Goal: Download file/media

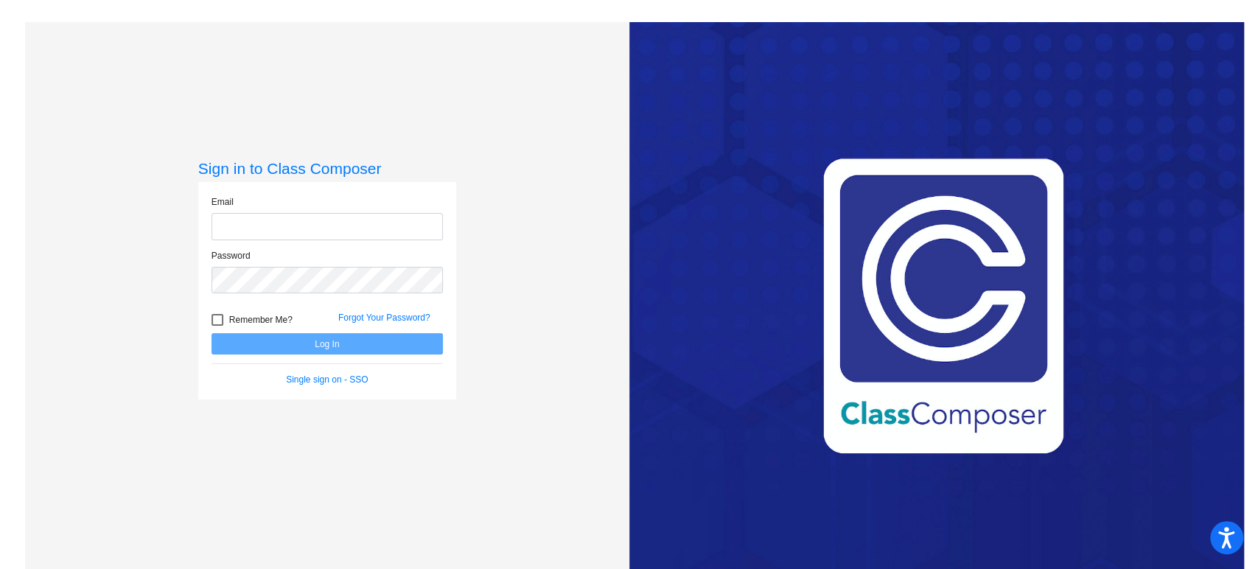
type input "[EMAIL_ADDRESS][PERSON_NAME][DOMAIN_NAME]"
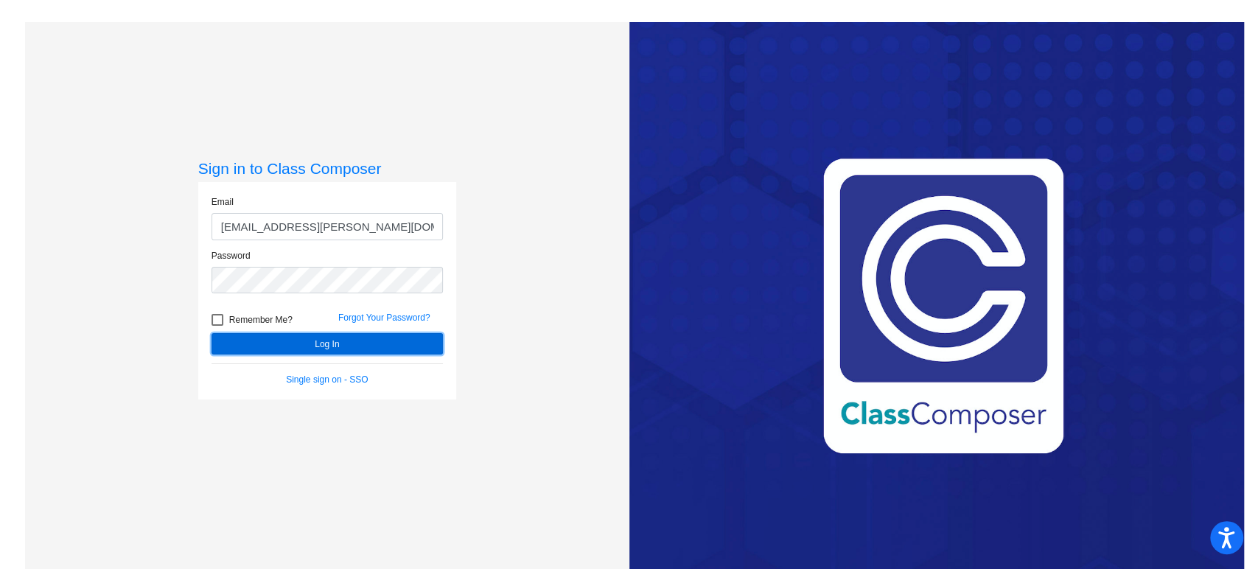
click at [277, 344] on button "Log In" at bounding box center [327, 343] width 231 height 21
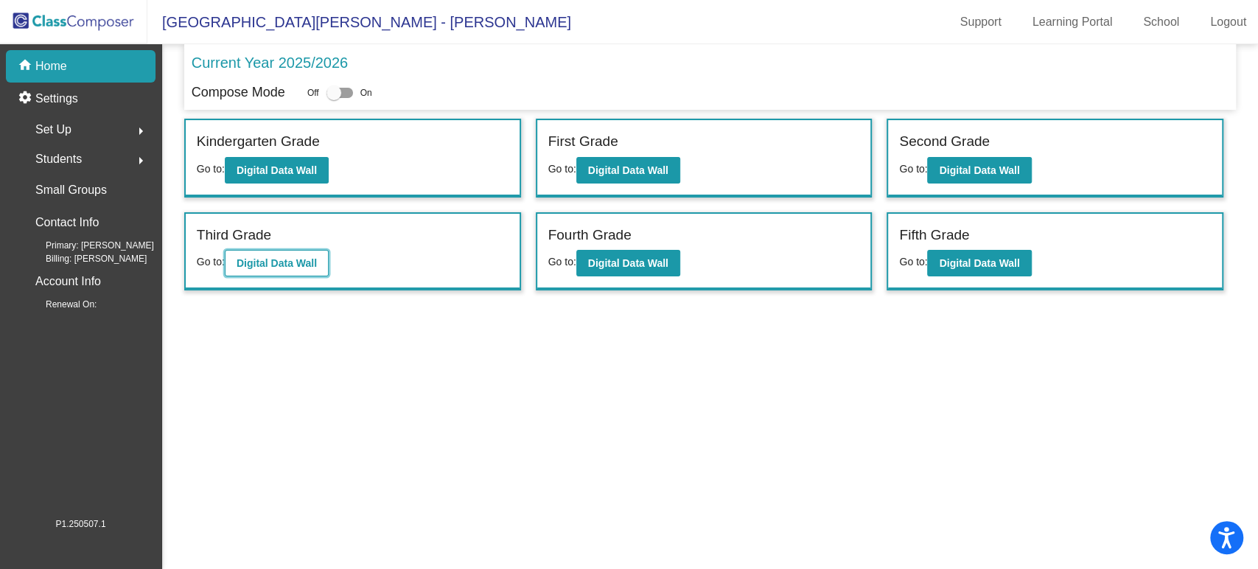
click at [300, 264] on b "Digital Data Wall" at bounding box center [277, 263] width 80 height 12
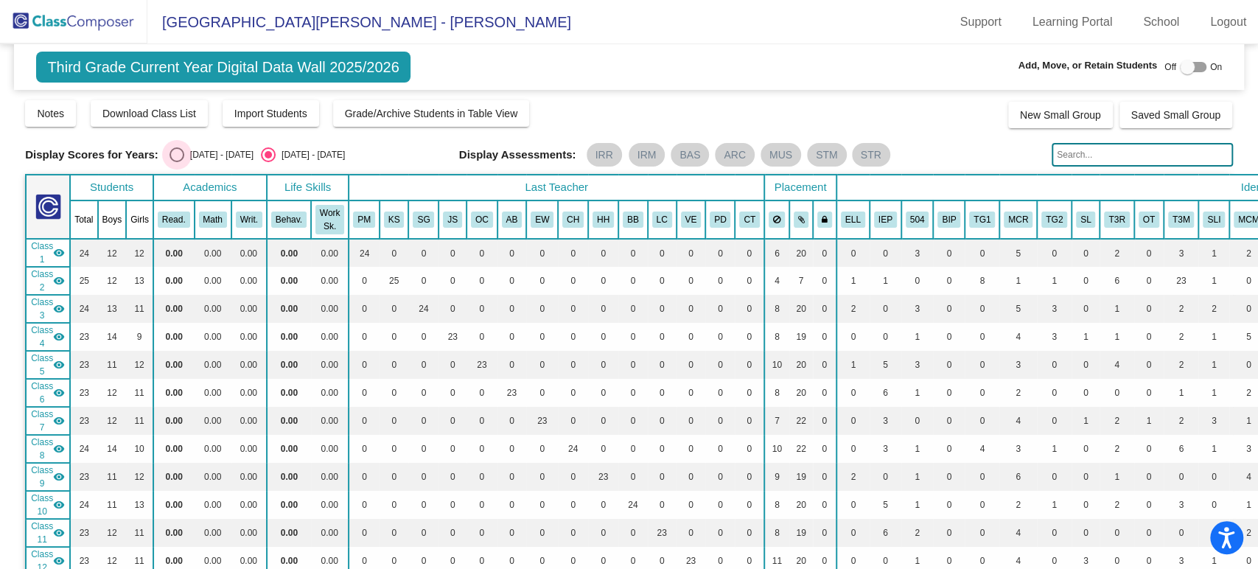
click at [177, 160] on div "Select an option" at bounding box center [177, 154] width 15 height 15
click at [177, 162] on input "[DATE] - [DATE]" at bounding box center [176, 162] width 1 height 1
radio input "true"
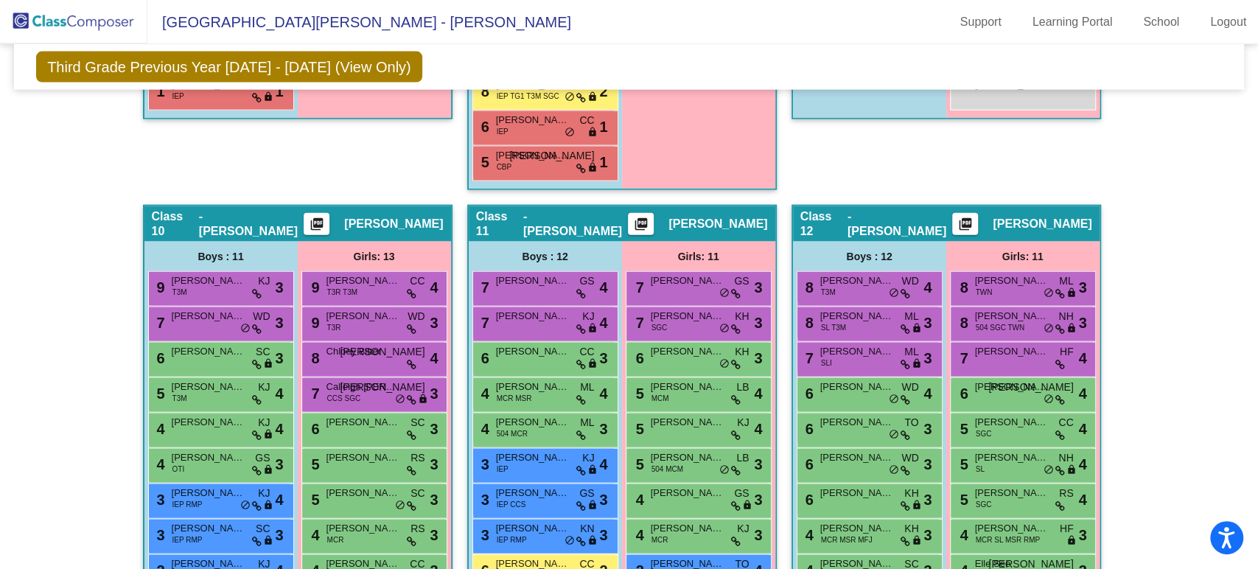
scroll to position [2211, 0]
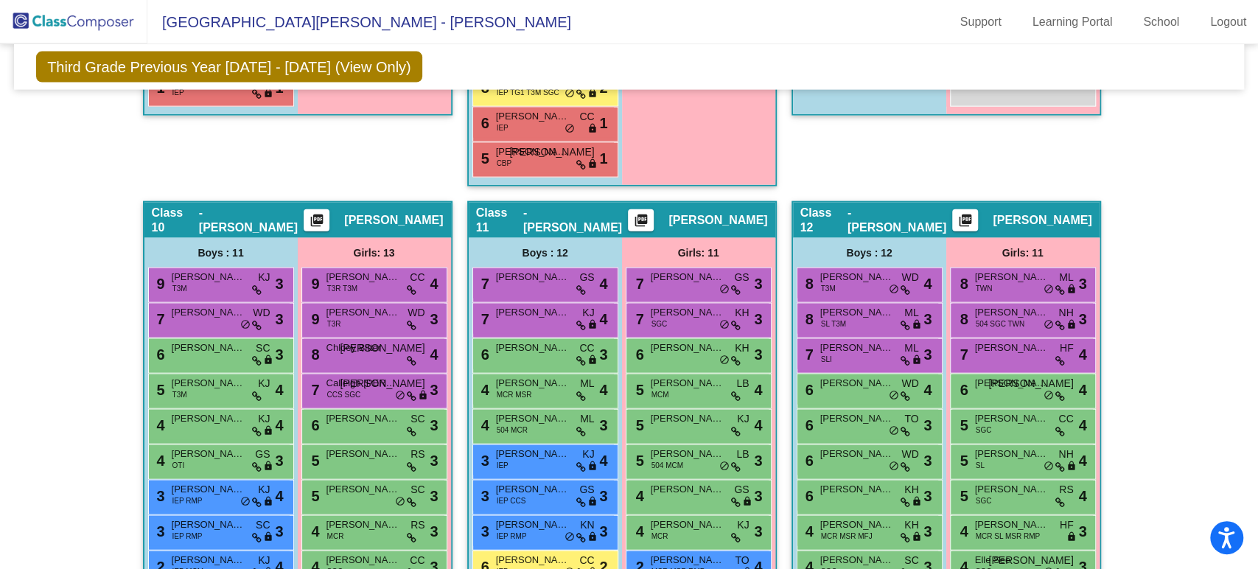
click at [975, 213] on mat-icon "picture_as_pdf" at bounding box center [966, 223] width 18 height 21
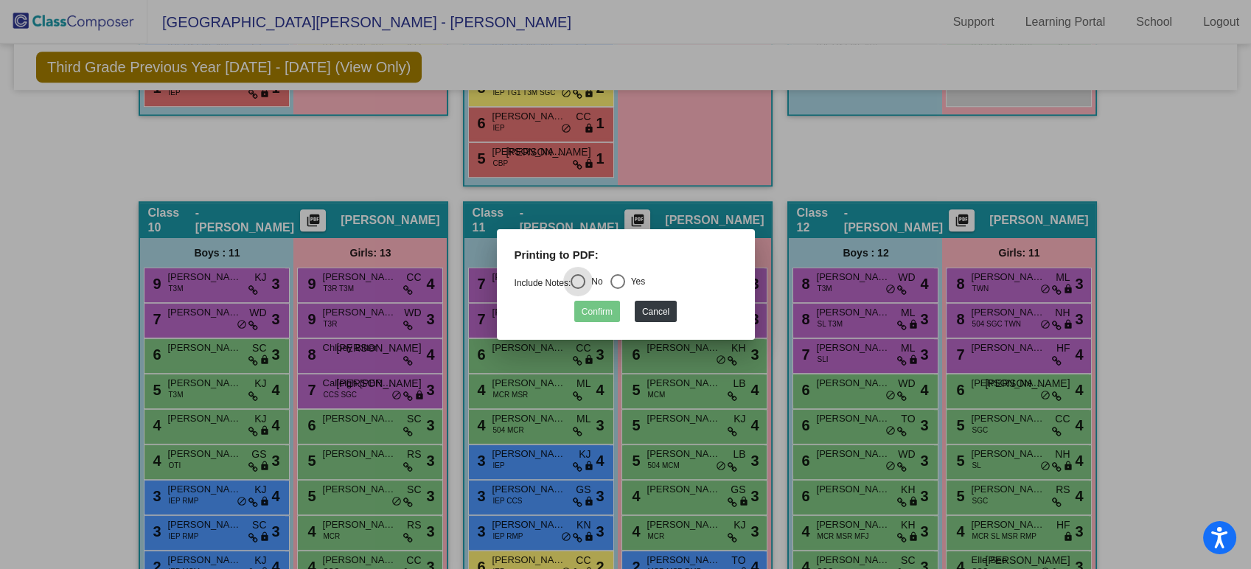
click at [622, 279] on div "Select an option" at bounding box center [617, 281] width 15 height 15
click at [618, 289] on input "Yes" at bounding box center [617, 289] width 1 height 1
radio input "true"
click at [603, 313] on button "Confirm" at bounding box center [597, 311] width 46 height 21
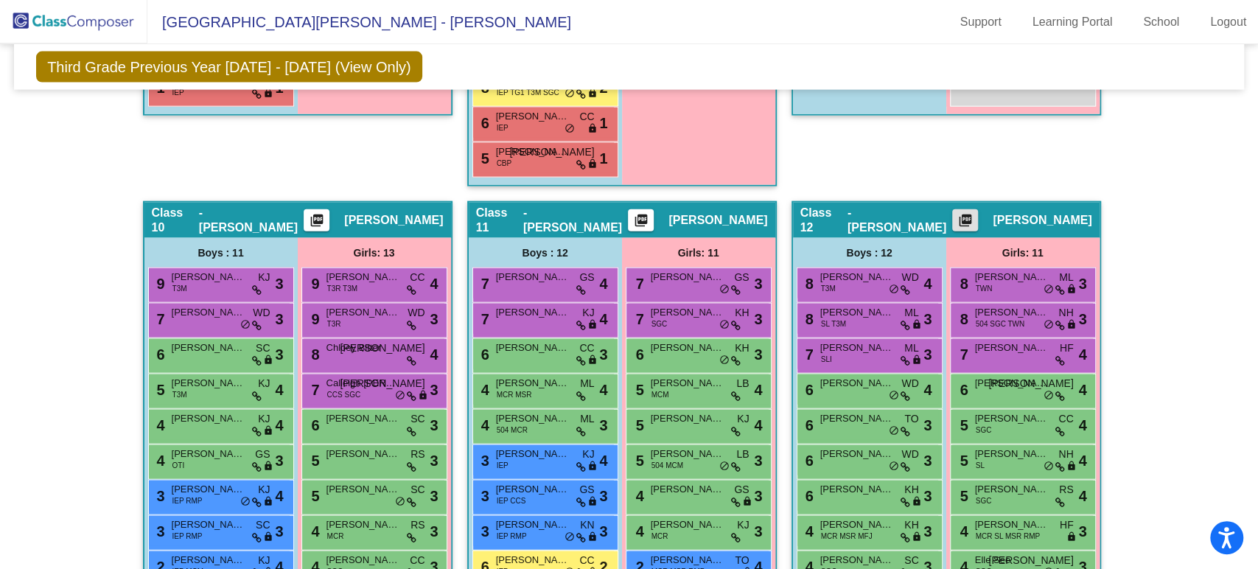
click at [975, 213] on mat-icon "picture_as_pdf" at bounding box center [966, 223] width 18 height 21
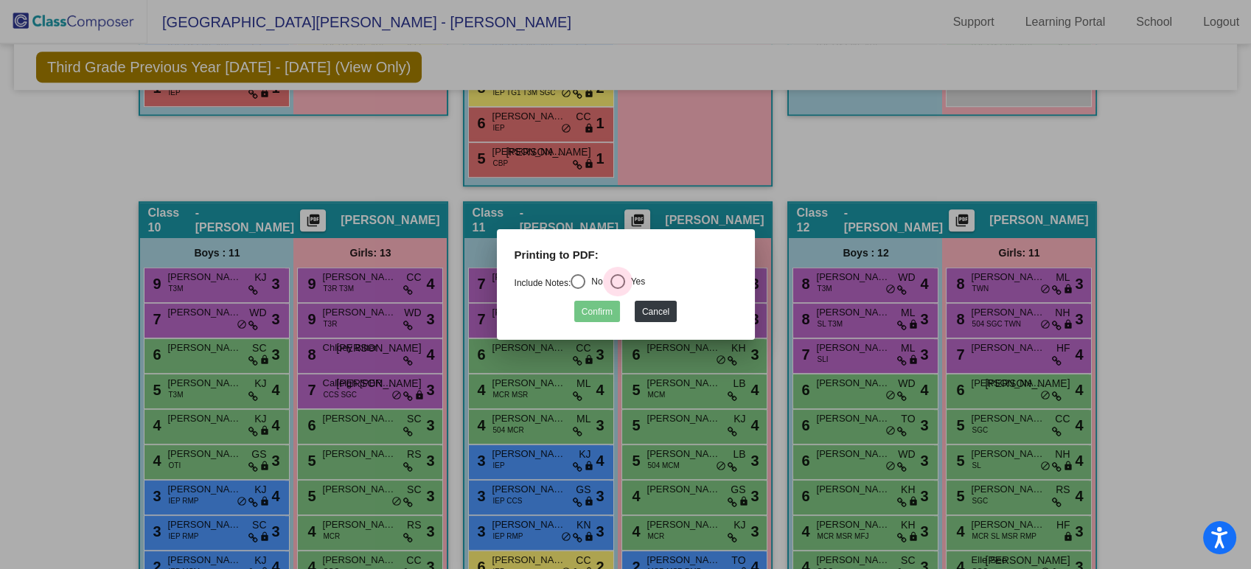
click at [619, 282] on div "Select an option" at bounding box center [617, 281] width 15 height 15
click at [618, 289] on input "Yes" at bounding box center [617, 289] width 1 height 1
radio input "true"
click at [603, 305] on button "Confirm" at bounding box center [597, 311] width 46 height 21
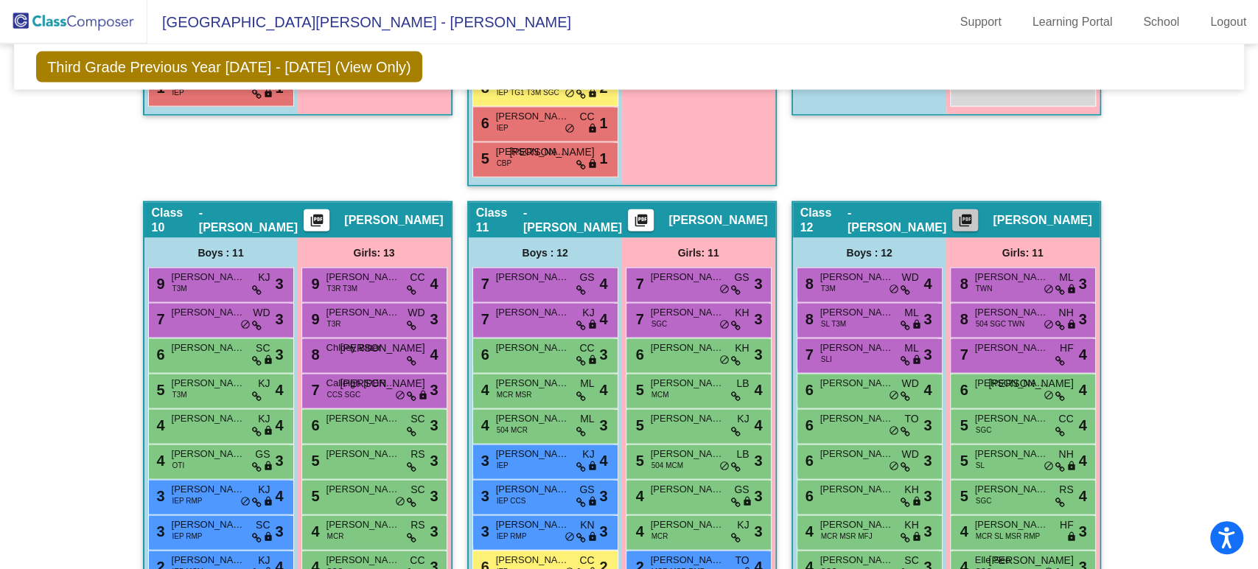
click at [975, 217] on mat-icon "picture_as_pdf" at bounding box center [966, 223] width 18 height 21
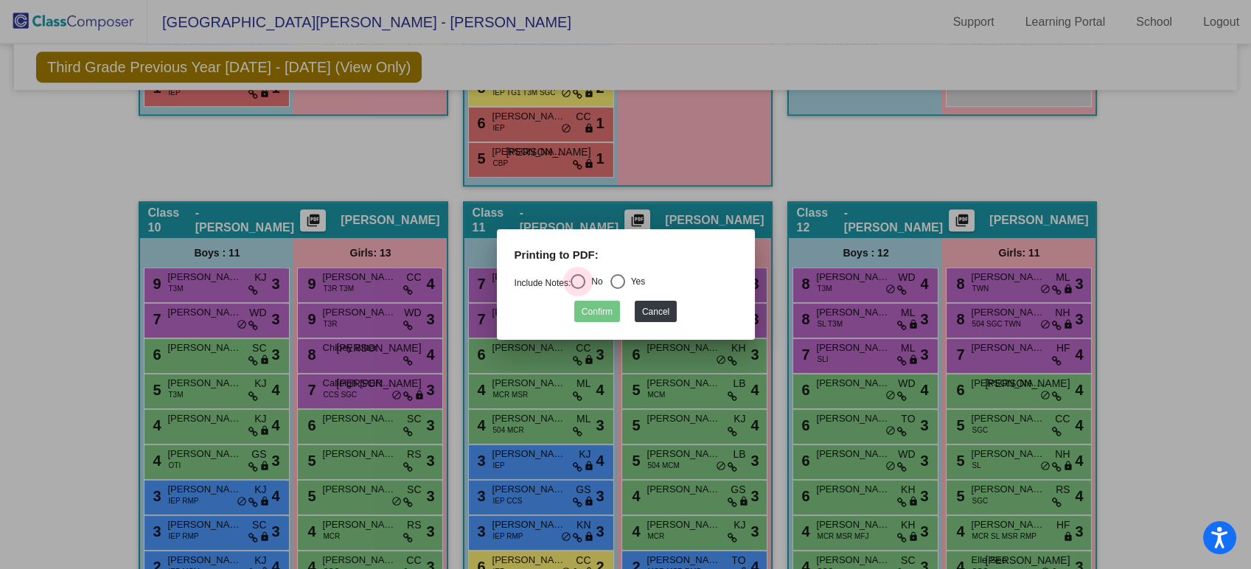
click at [585, 284] on div "Select an option" at bounding box center [578, 281] width 15 height 15
click at [578, 289] on input "No" at bounding box center [577, 289] width 1 height 1
radio input "true"
click at [590, 313] on button "Confirm" at bounding box center [597, 311] width 46 height 21
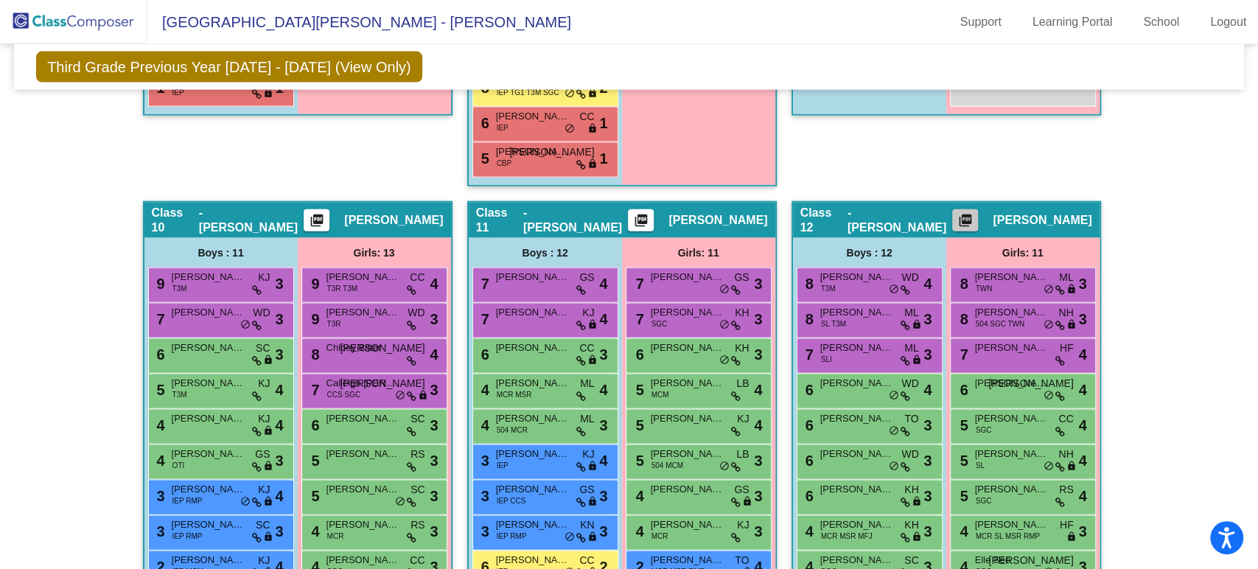
click at [975, 213] on mat-icon "picture_as_pdf" at bounding box center [966, 223] width 18 height 21
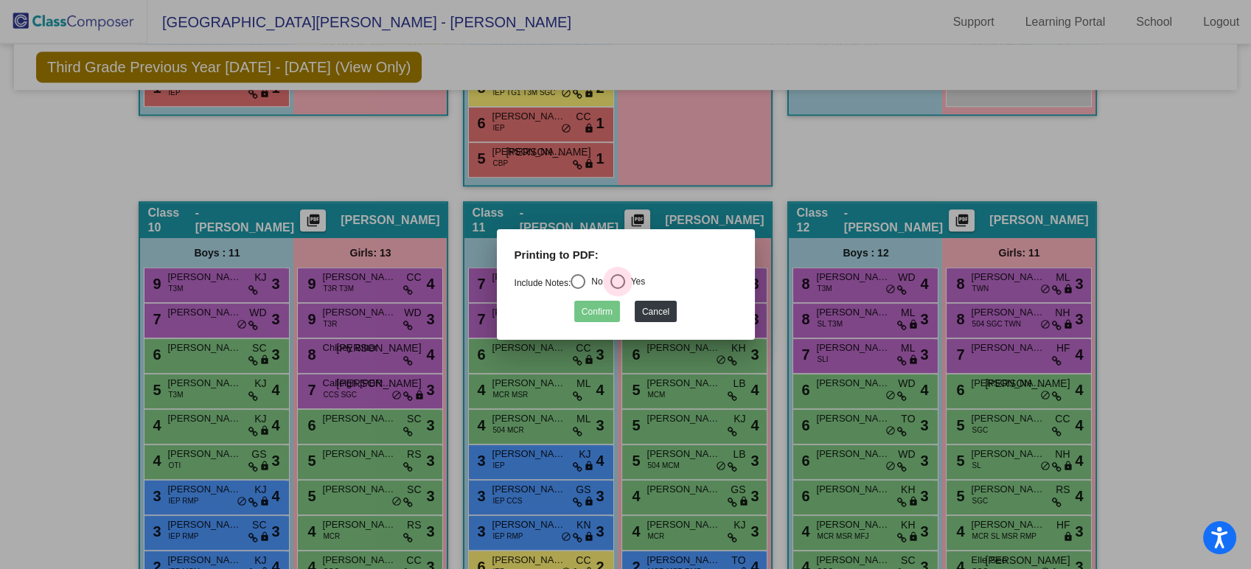
click at [617, 282] on div "Select an option" at bounding box center [617, 281] width 15 height 15
click at [617, 289] on input "Yes" at bounding box center [617, 289] width 1 height 1
radio input "true"
click at [597, 317] on button "Confirm" at bounding box center [597, 311] width 46 height 21
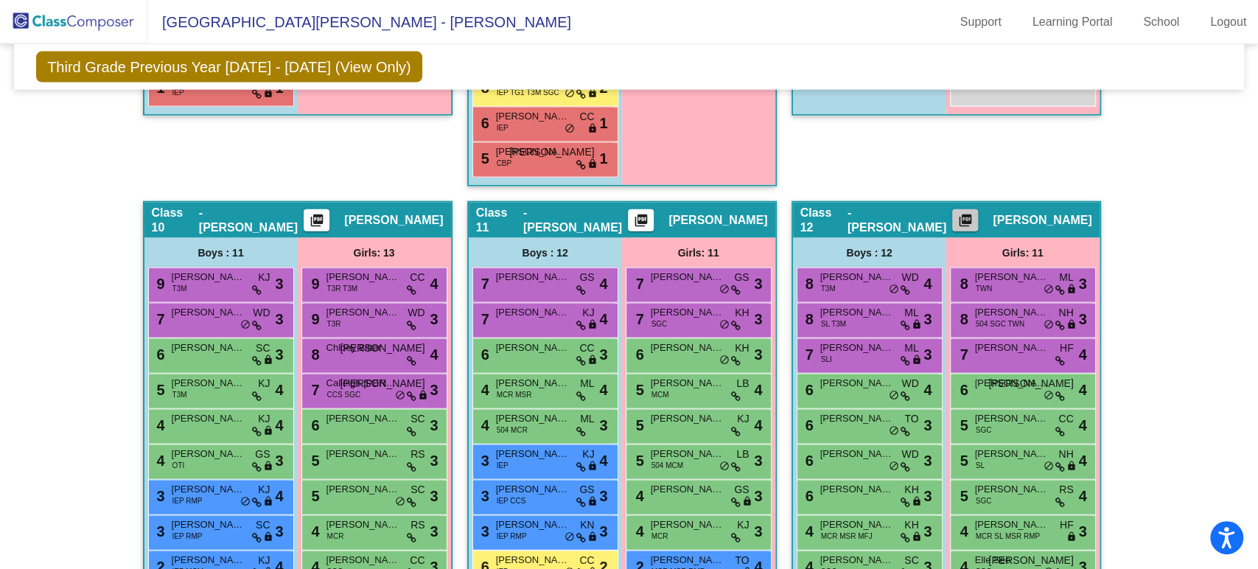
click at [975, 218] on mat-icon "picture_as_pdf" at bounding box center [966, 223] width 18 height 21
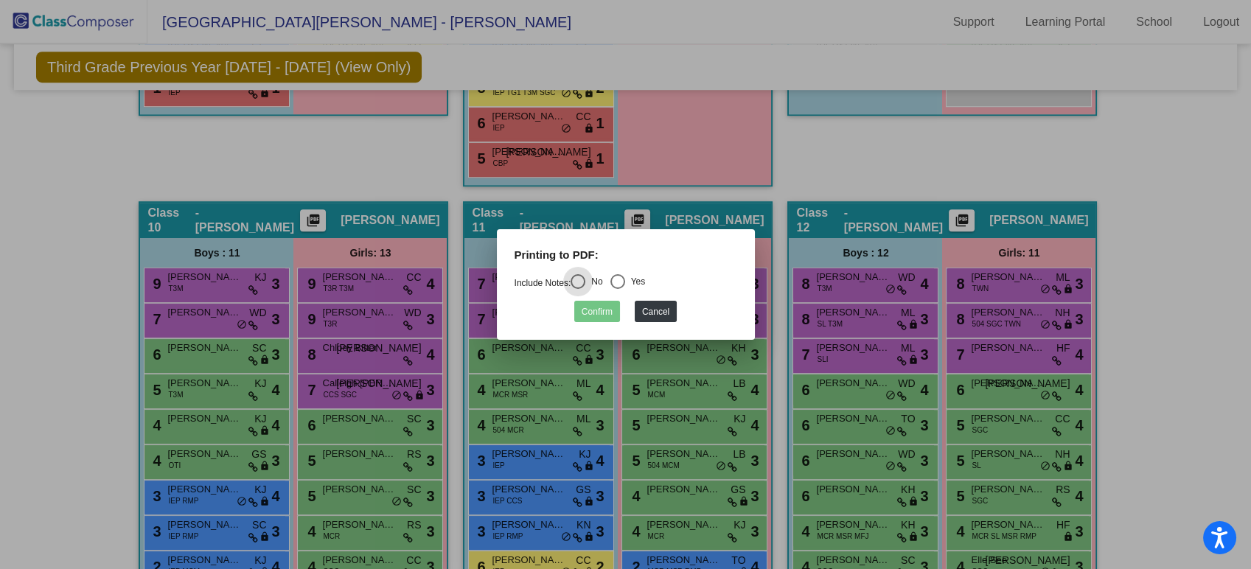
click at [619, 282] on div "Select an option" at bounding box center [617, 281] width 15 height 15
click at [618, 289] on input "Yes" at bounding box center [617, 289] width 1 height 1
radio input "true"
click at [602, 306] on button "Confirm" at bounding box center [597, 311] width 46 height 21
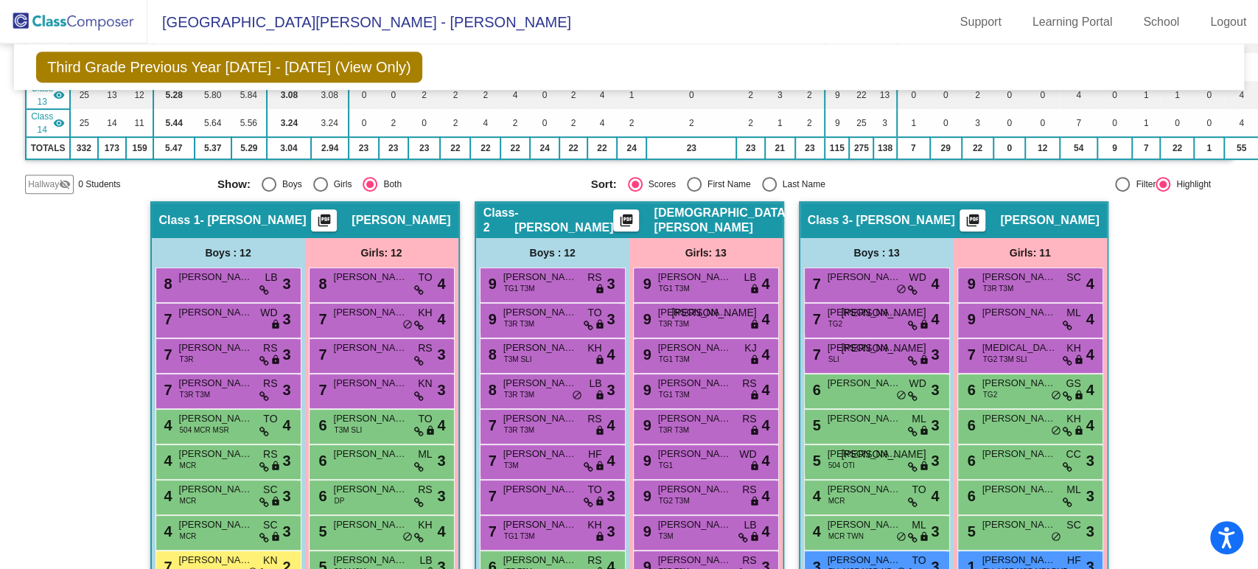
scroll to position [983, 0]
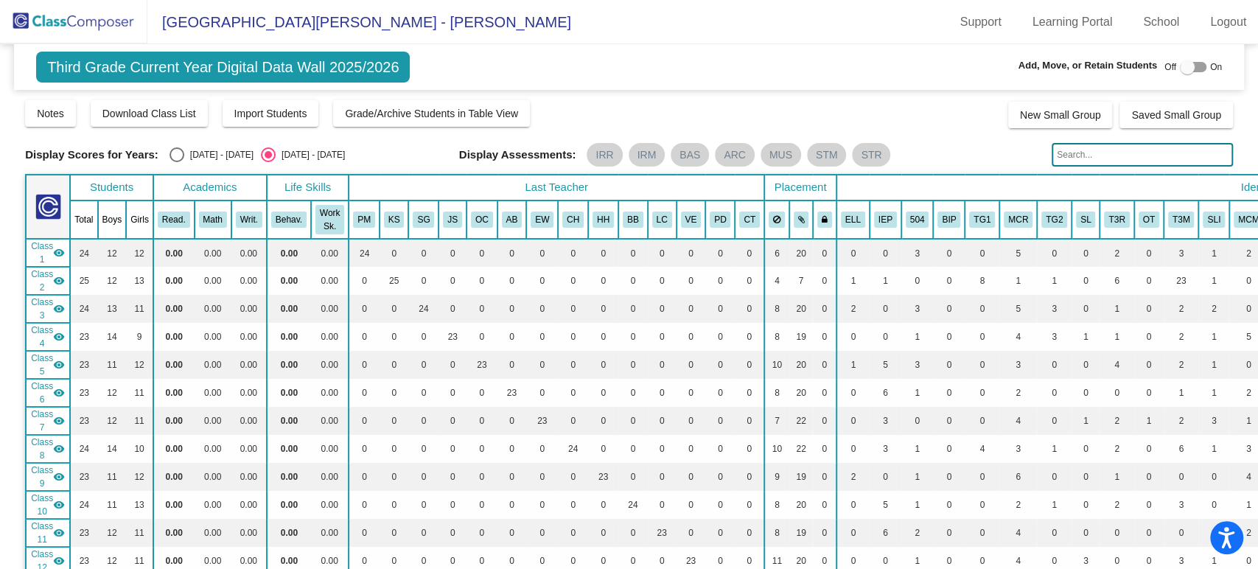
click at [178, 158] on div "Select an option" at bounding box center [177, 154] width 15 height 15
click at [177, 162] on input "[DATE] - [DATE]" at bounding box center [176, 162] width 1 height 1
radio input "true"
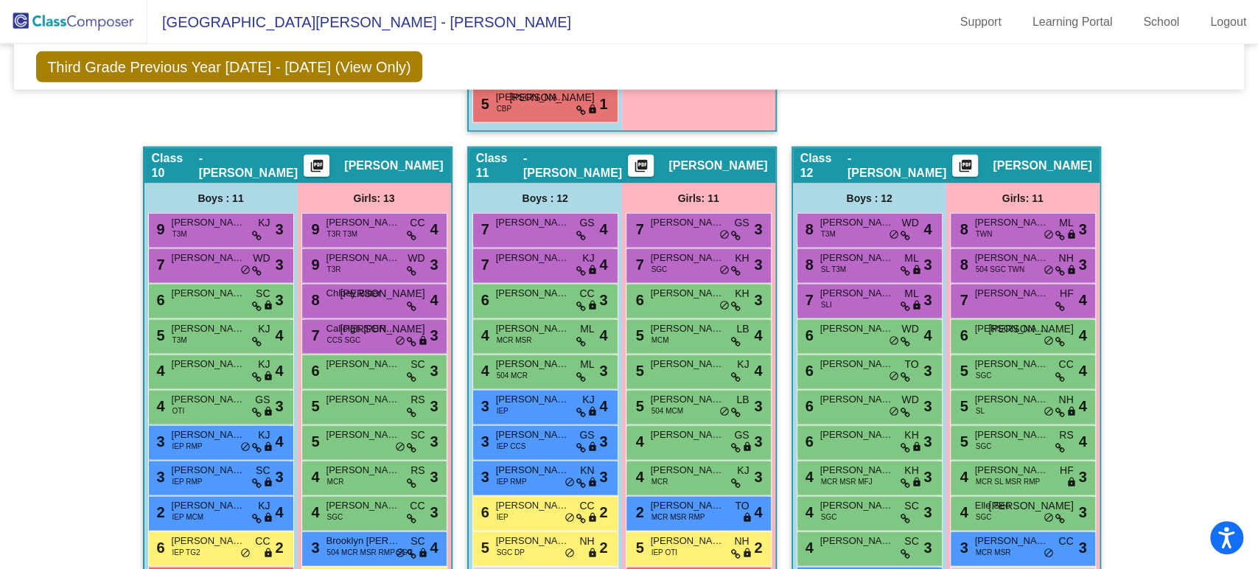
scroll to position [2293, 0]
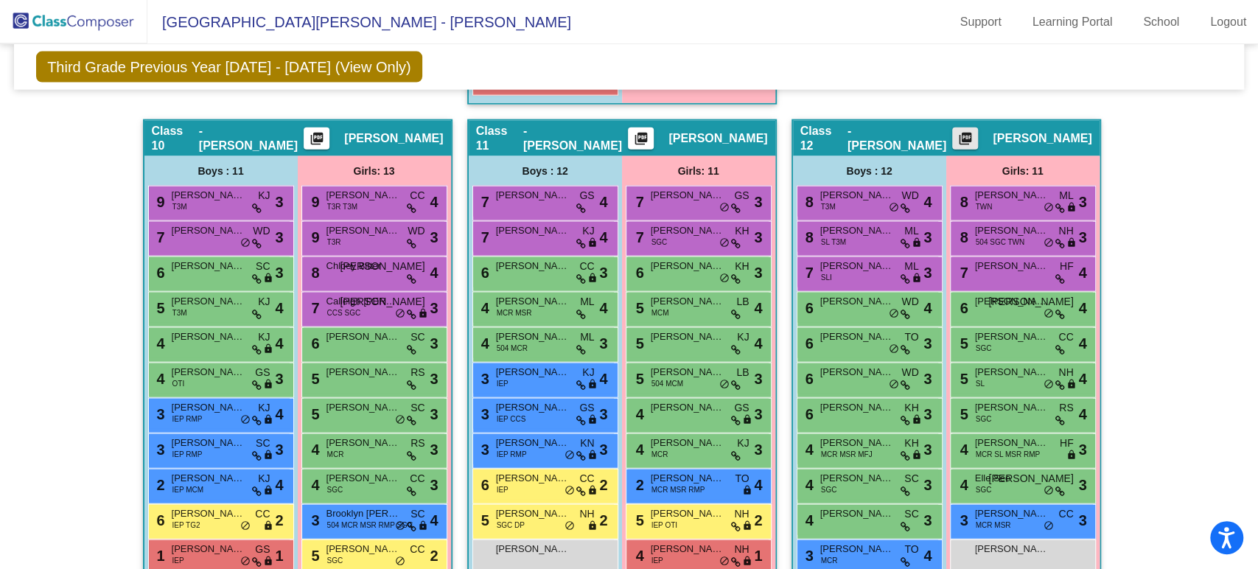
click at [975, 131] on mat-icon "picture_as_pdf" at bounding box center [966, 141] width 18 height 21
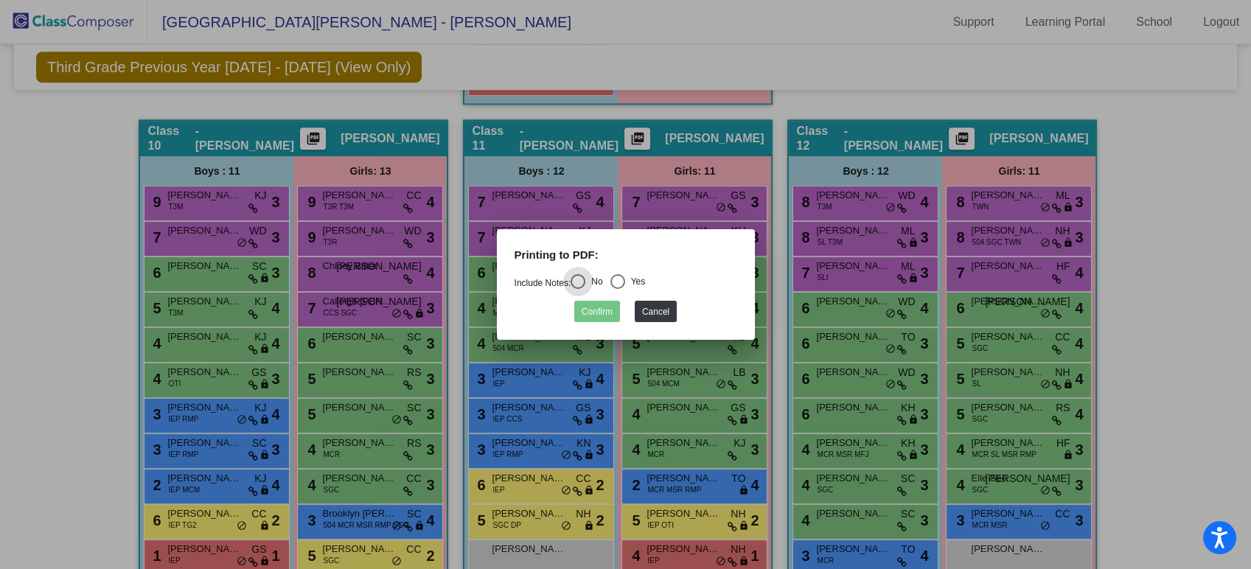
click at [625, 276] on div "Select an option" at bounding box center [617, 281] width 15 height 15
click at [618, 289] on input "Yes" at bounding box center [617, 289] width 1 height 1
radio input "true"
click at [596, 310] on button "Confirm" at bounding box center [597, 311] width 46 height 21
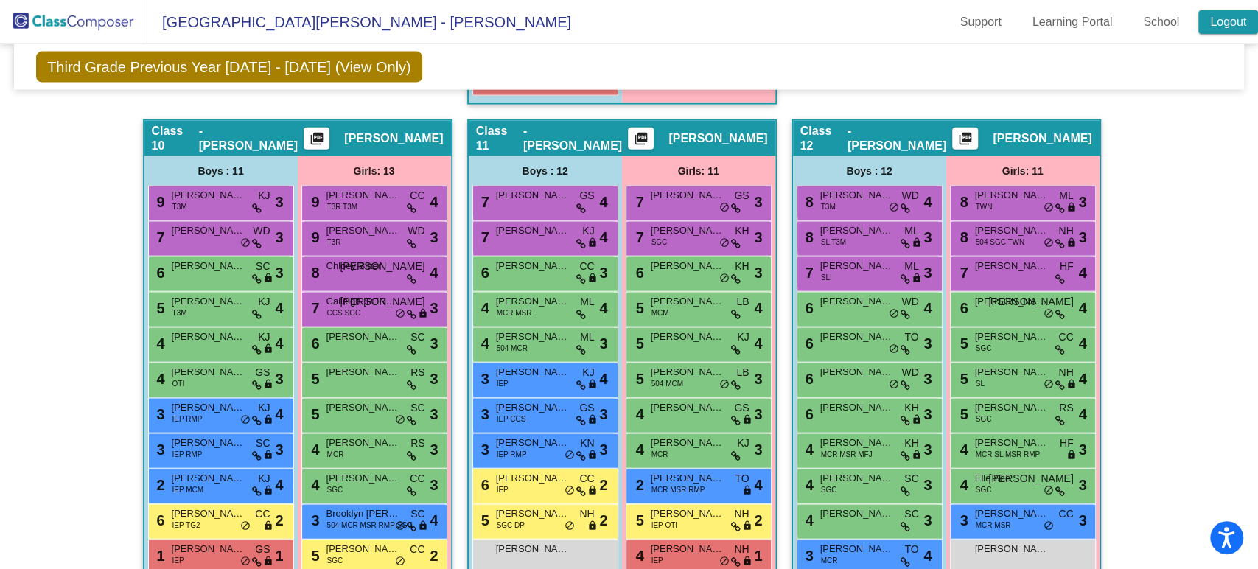
click at [1212, 25] on link "Logout" at bounding box center [1229, 22] width 60 height 24
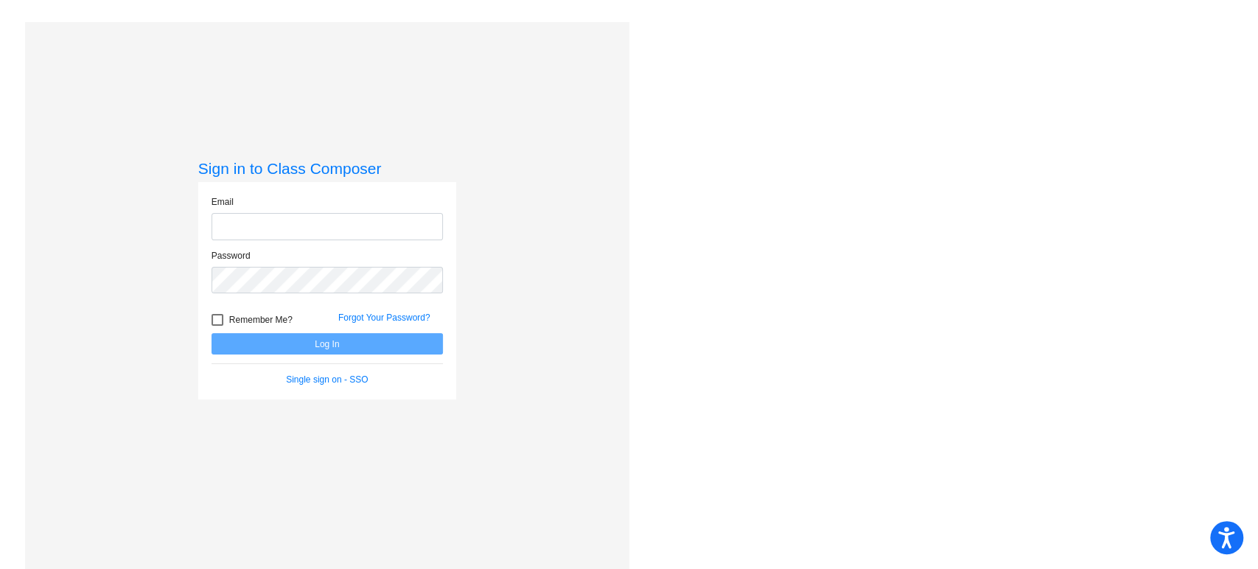
type input "[EMAIL_ADDRESS][PERSON_NAME][DOMAIN_NAME]"
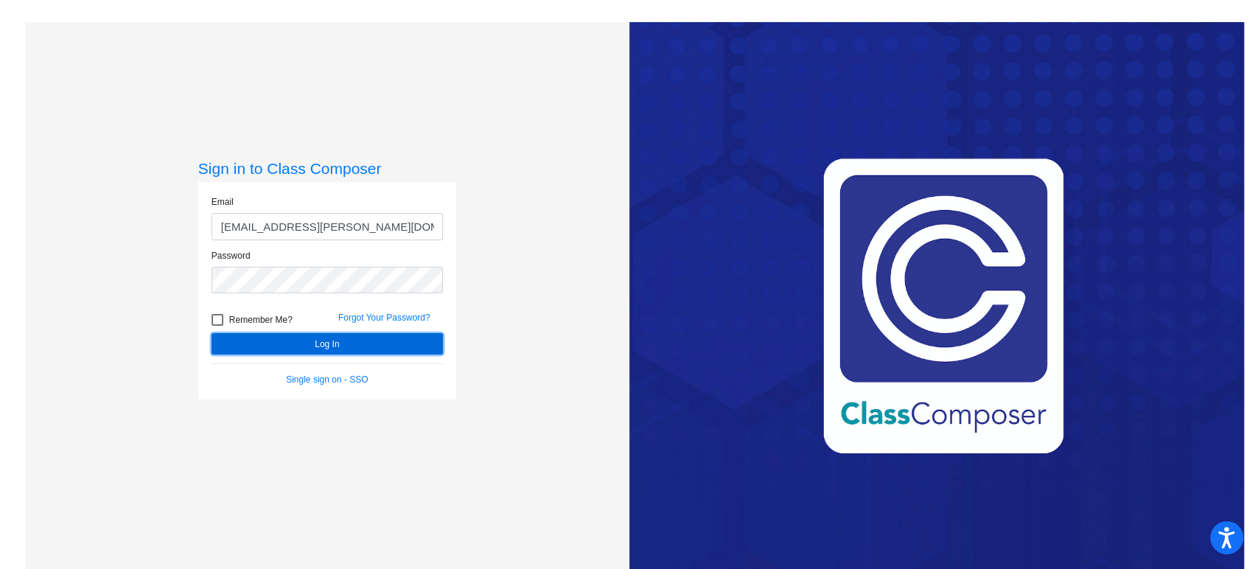
click at [355, 335] on button "Log In" at bounding box center [327, 343] width 231 height 21
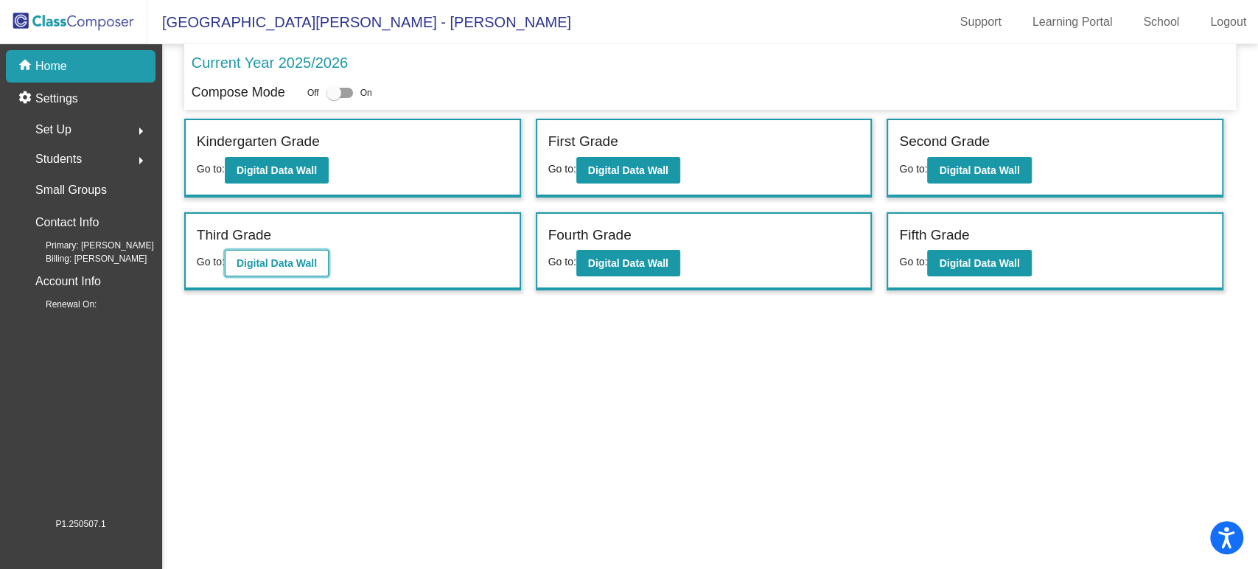
click at [301, 265] on b "Digital Data Wall" at bounding box center [277, 263] width 80 height 12
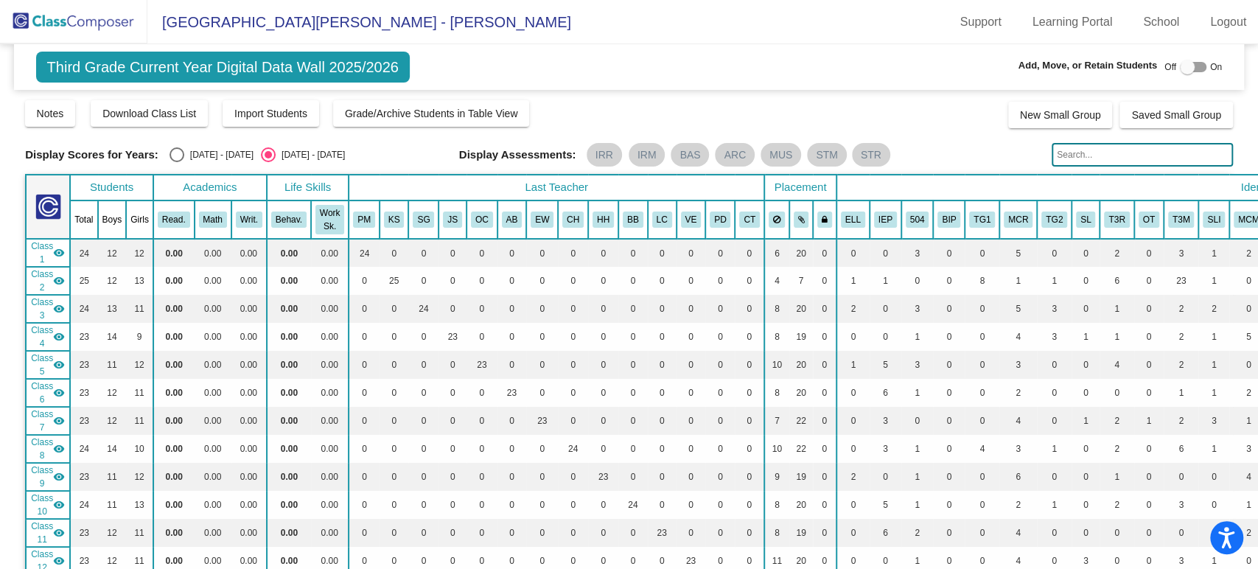
click at [178, 155] on div "Select an option" at bounding box center [177, 154] width 15 height 15
click at [177, 162] on input "[DATE] - [DATE]" at bounding box center [176, 162] width 1 height 1
radio input "true"
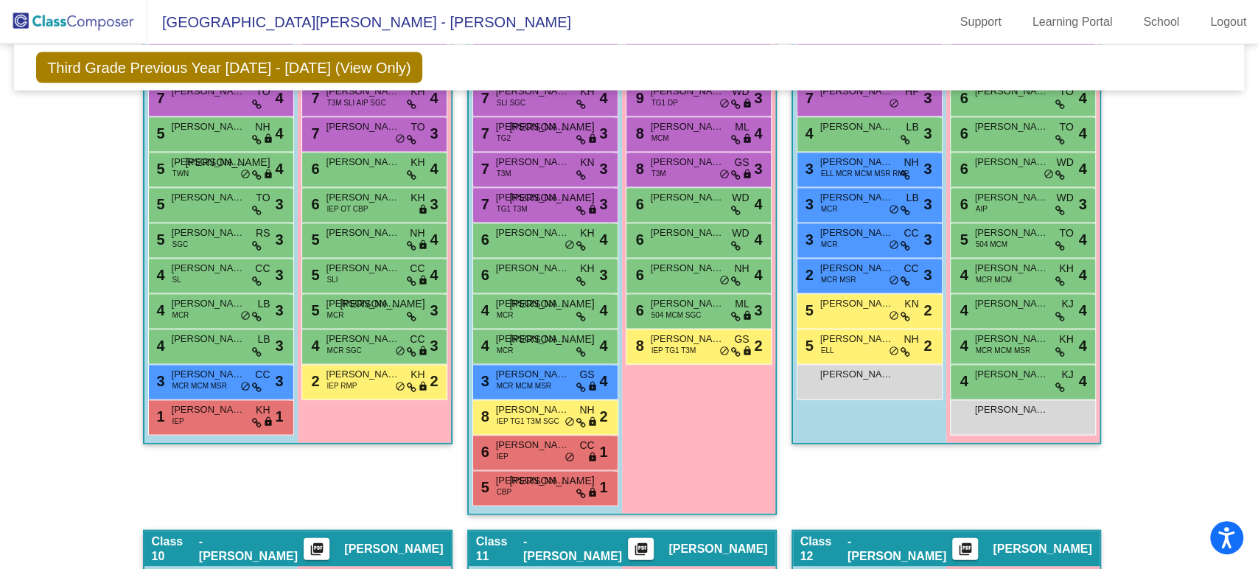
scroll to position [2129, 0]
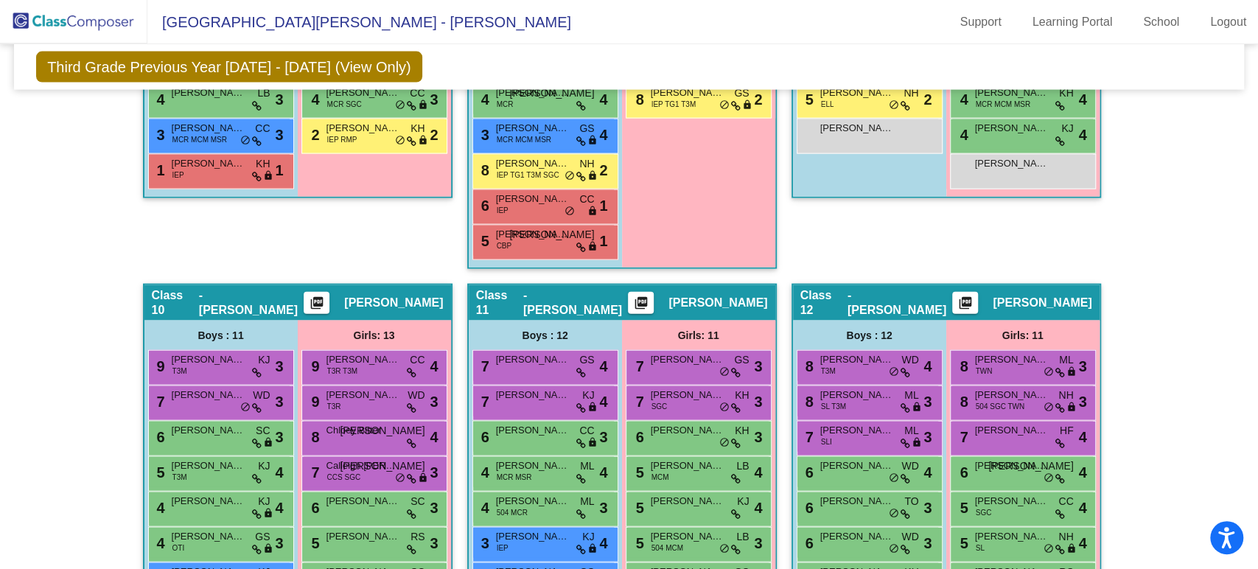
click at [975, 296] on mat-icon "picture_as_pdf" at bounding box center [966, 306] width 18 height 21
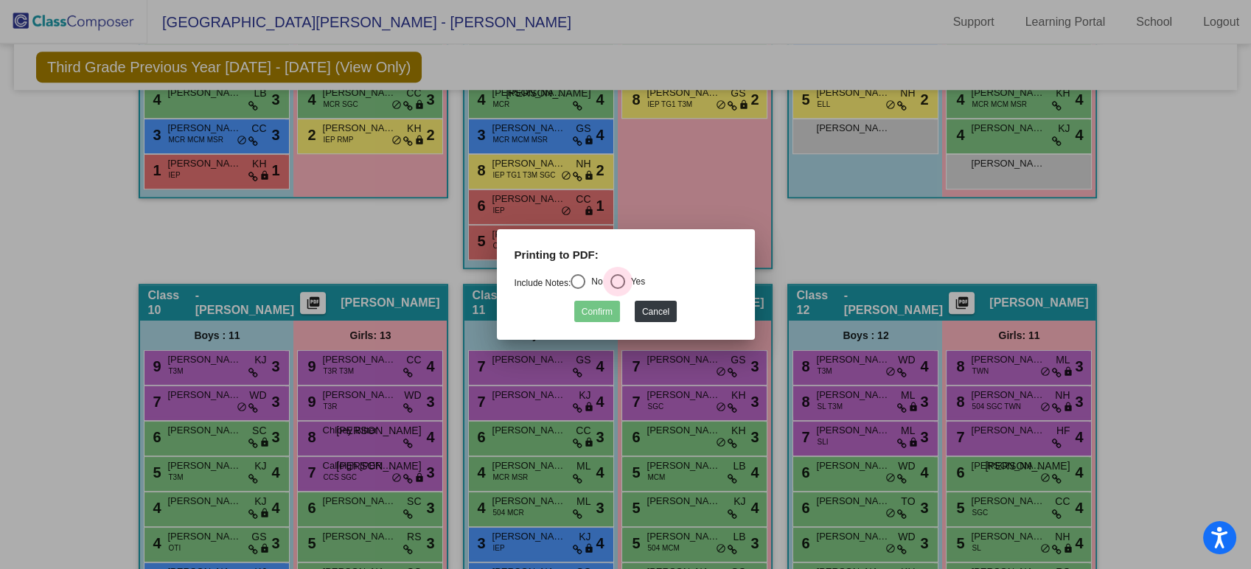
click at [630, 277] on div "Yes" at bounding box center [635, 281] width 21 height 13
click at [618, 289] on input "Yes" at bounding box center [617, 289] width 1 height 1
radio input "true"
click at [604, 312] on button "Confirm" at bounding box center [597, 311] width 46 height 21
